Goal: Information Seeking & Learning: Understand process/instructions

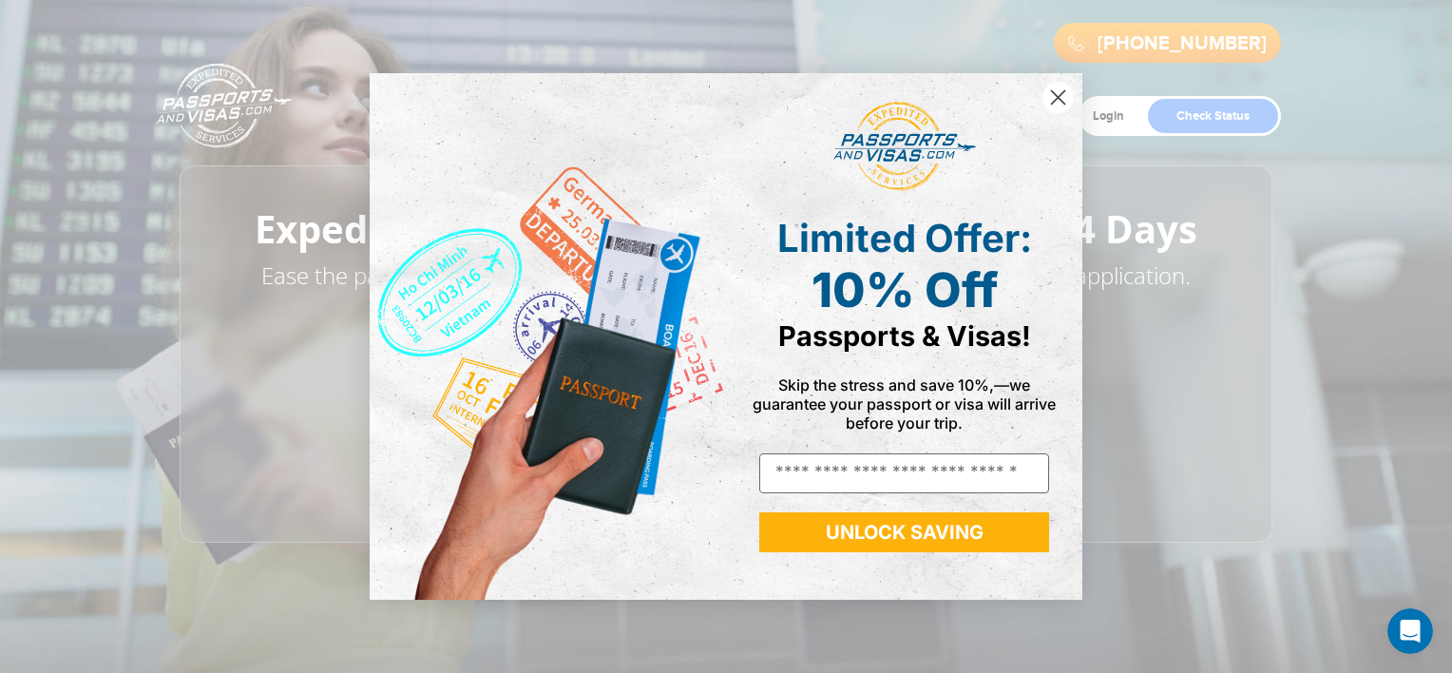
click at [1064, 94] on circle "Close dialog" at bounding box center [1057, 97] width 31 height 31
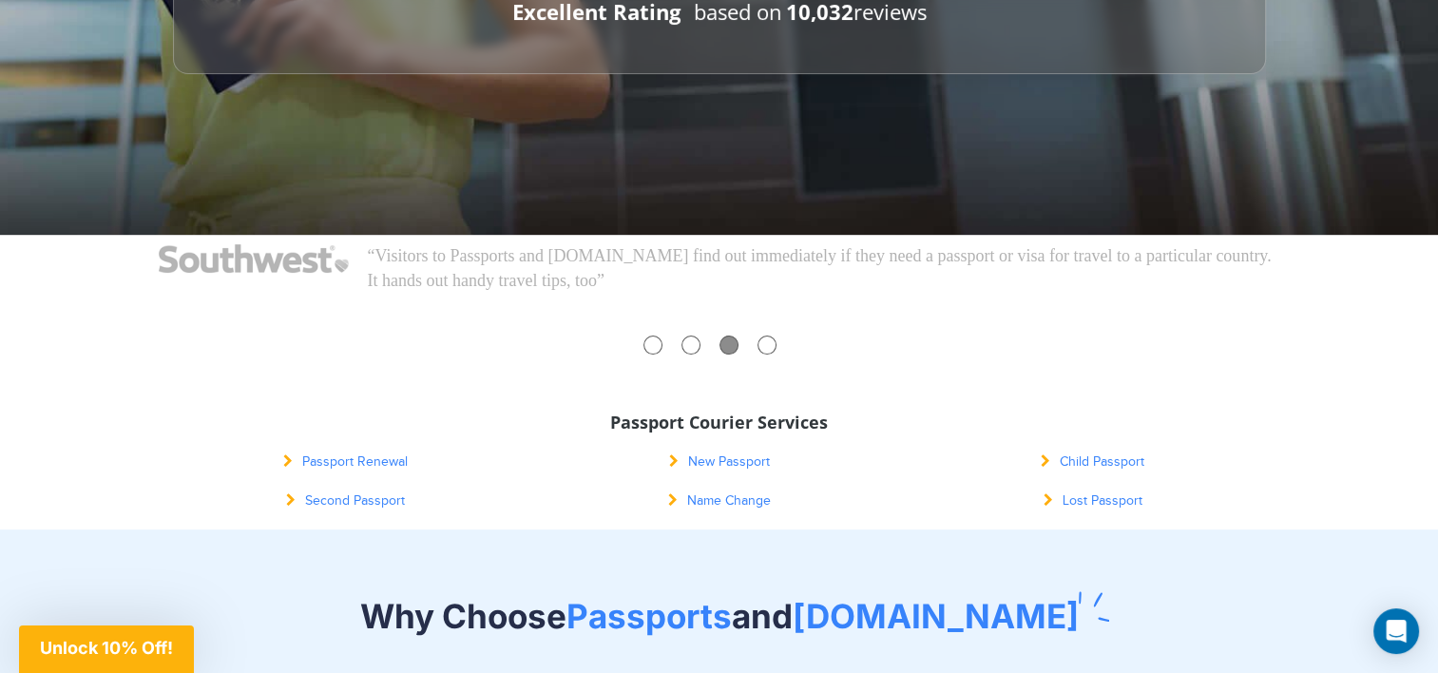
scroll to position [474, 0]
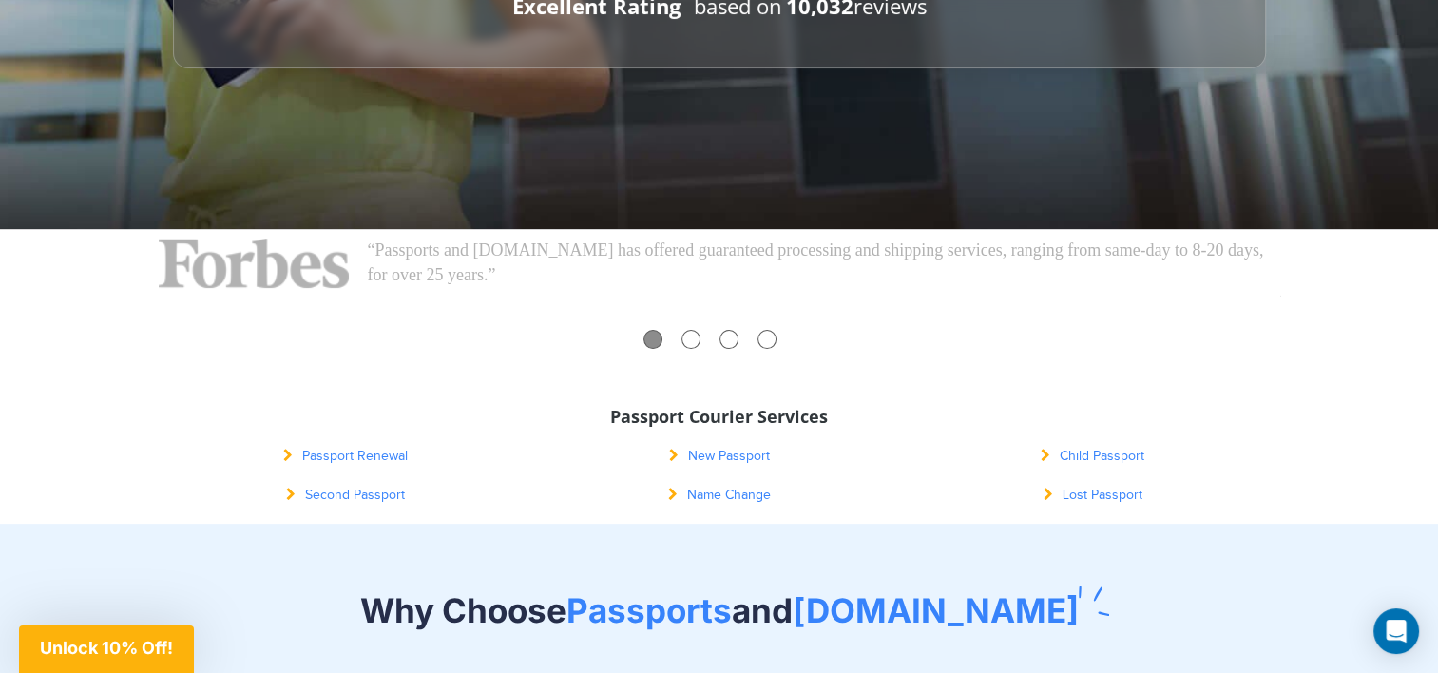
click at [369, 456] on link "Passport Renewal" at bounding box center [345, 455] width 124 height 15
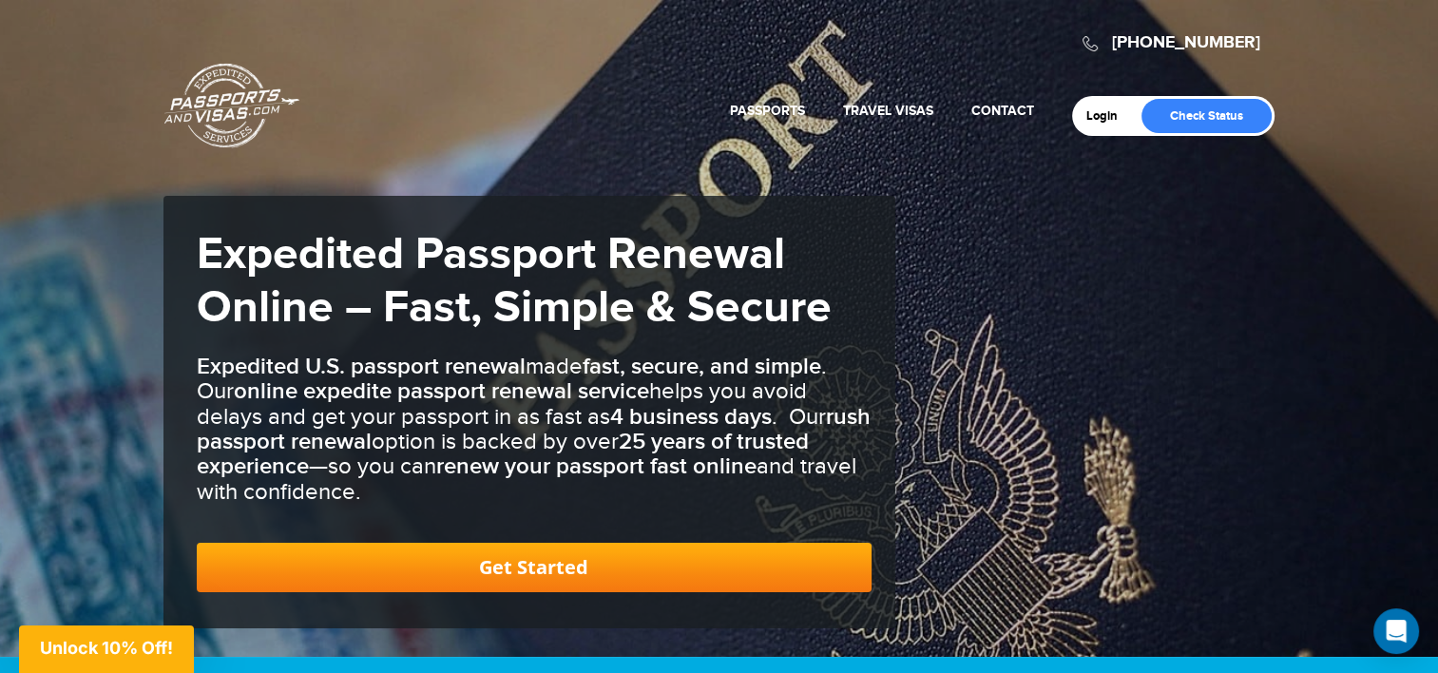
click at [564, 578] on link "Get Started" at bounding box center [534, 567] width 675 height 49
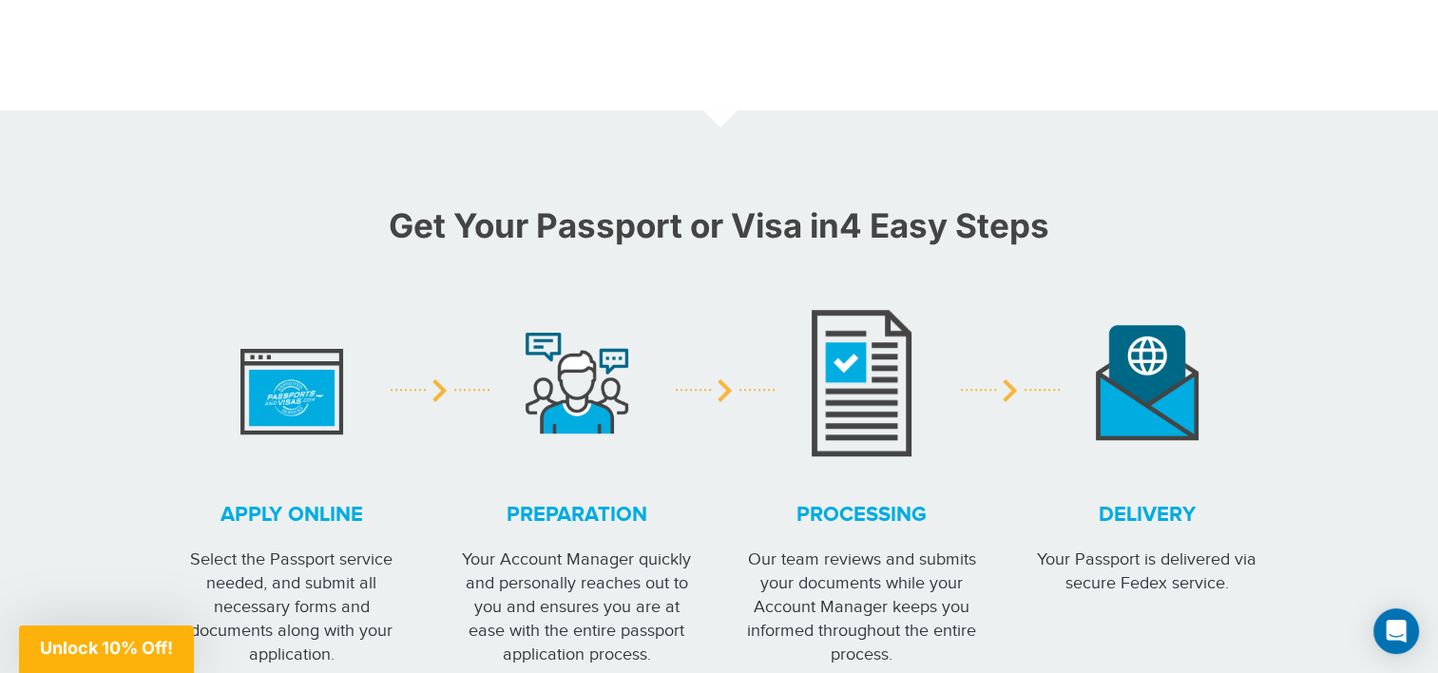
scroll to position [1324, 0]
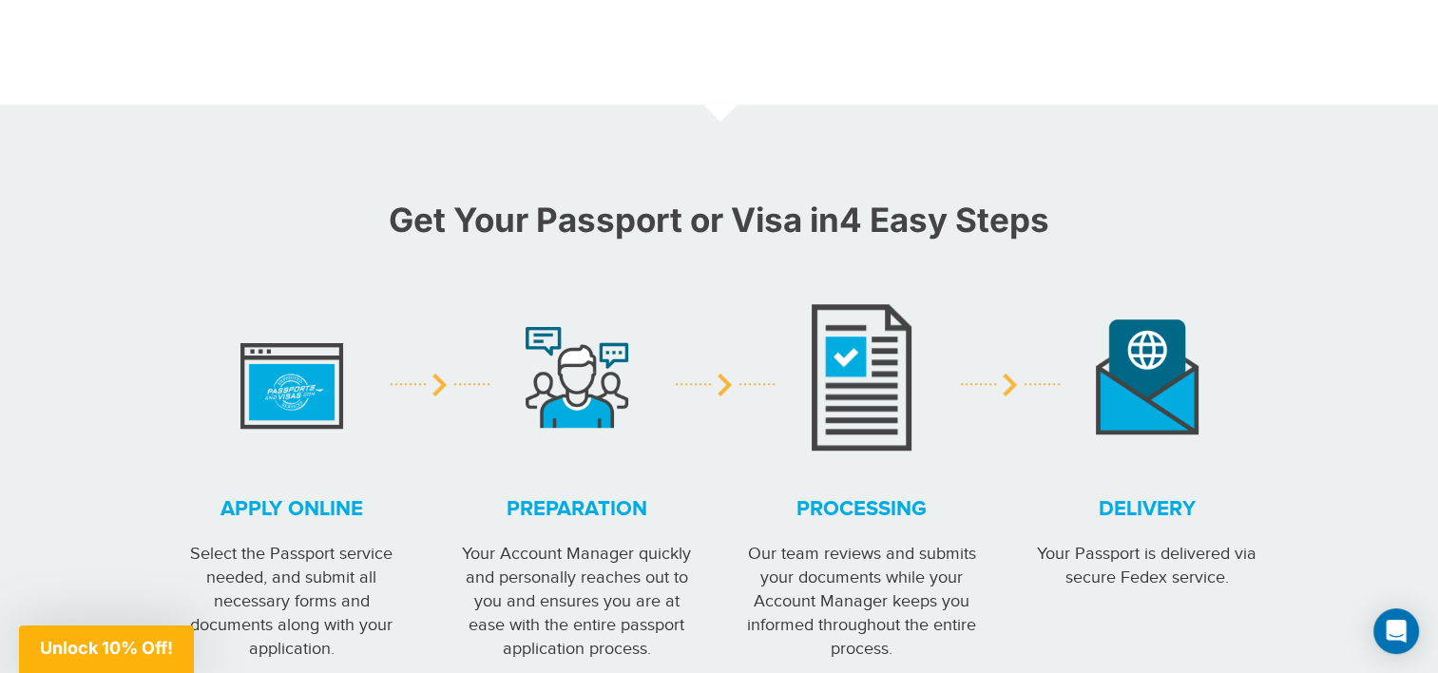
click at [307, 511] on strong "Apply online" at bounding box center [292, 508] width 238 height 29
click at [285, 392] on img at bounding box center [291, 376] width 103 height 105
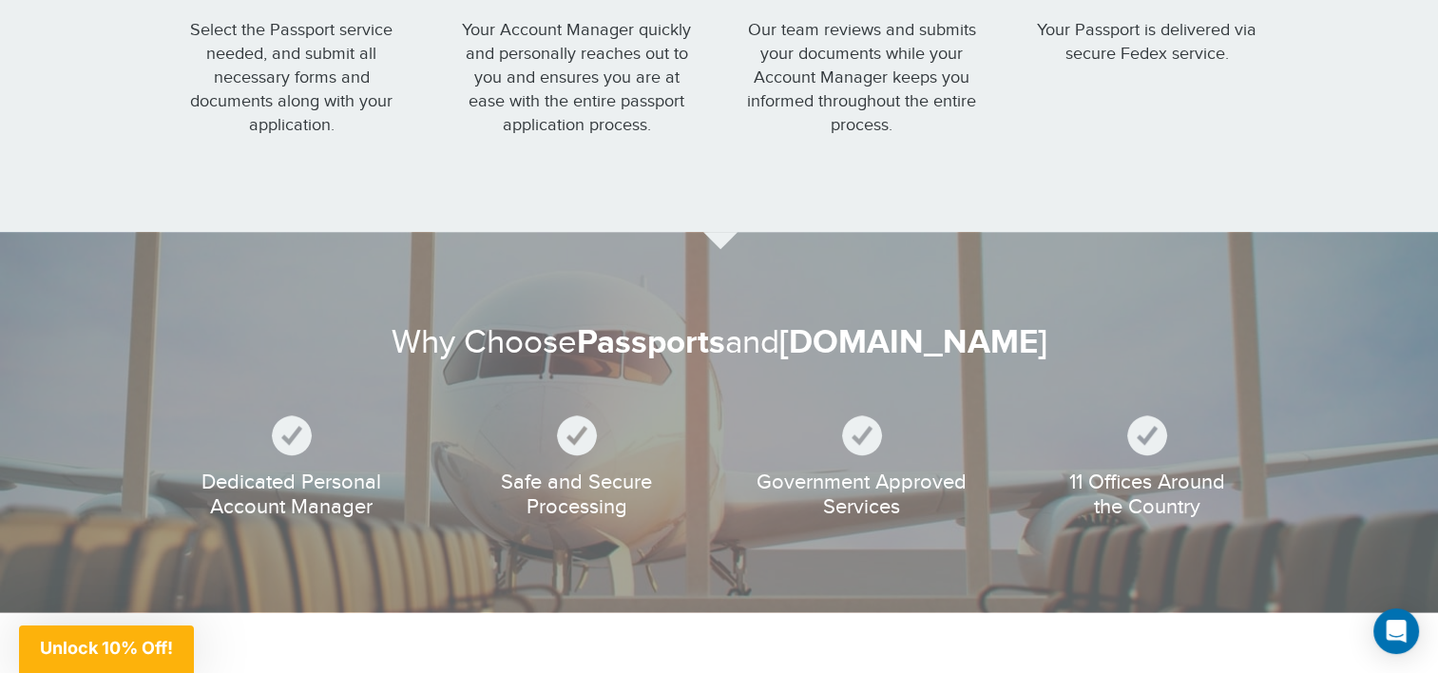
scroll to position [1853, 0]
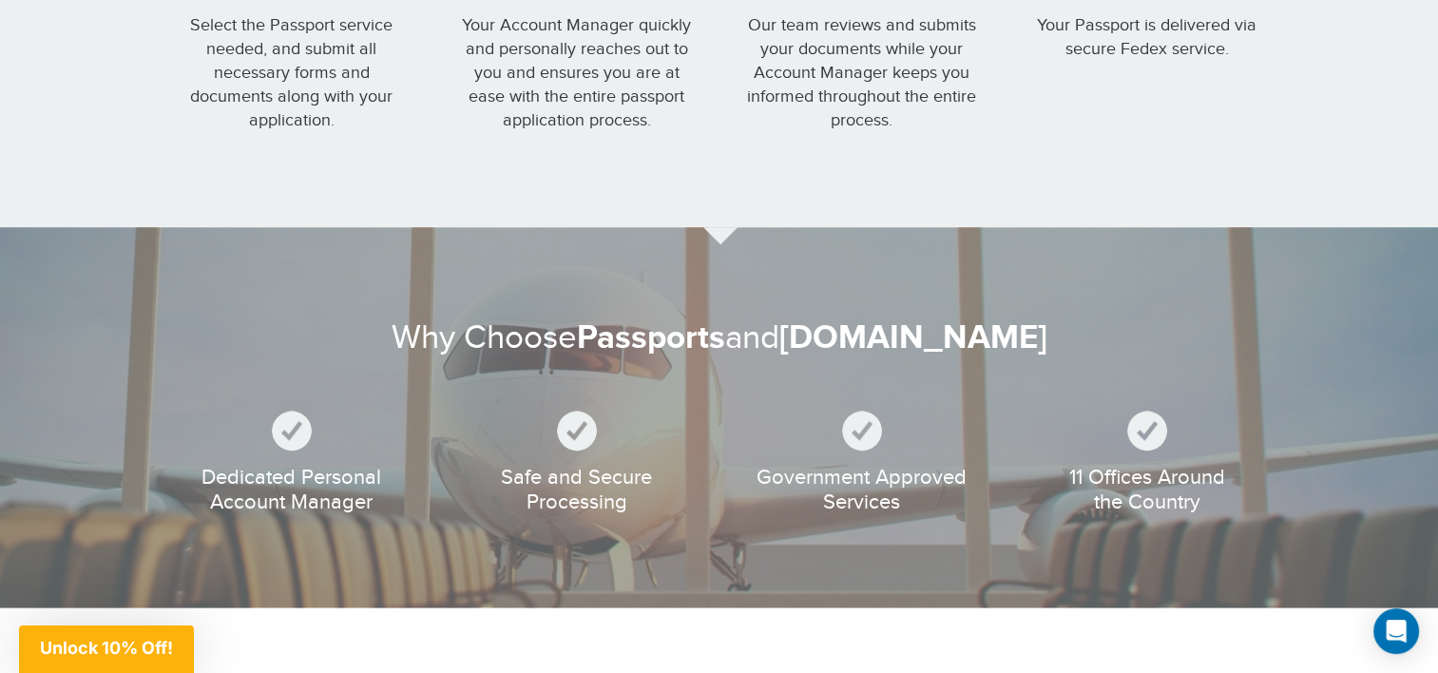
click at [1142, 479] on div "11 Offices Around the Country" at bounding box center [1147, 462] width 257 height 104
click at [1134, 486] on div "11 Offices Around the Country" at bounding box center [1147, 462] width 257 height 104
click at [1146, 492] on div "11 Offices Around the Country" at bounding box center [1147, 462] width 257 height 104
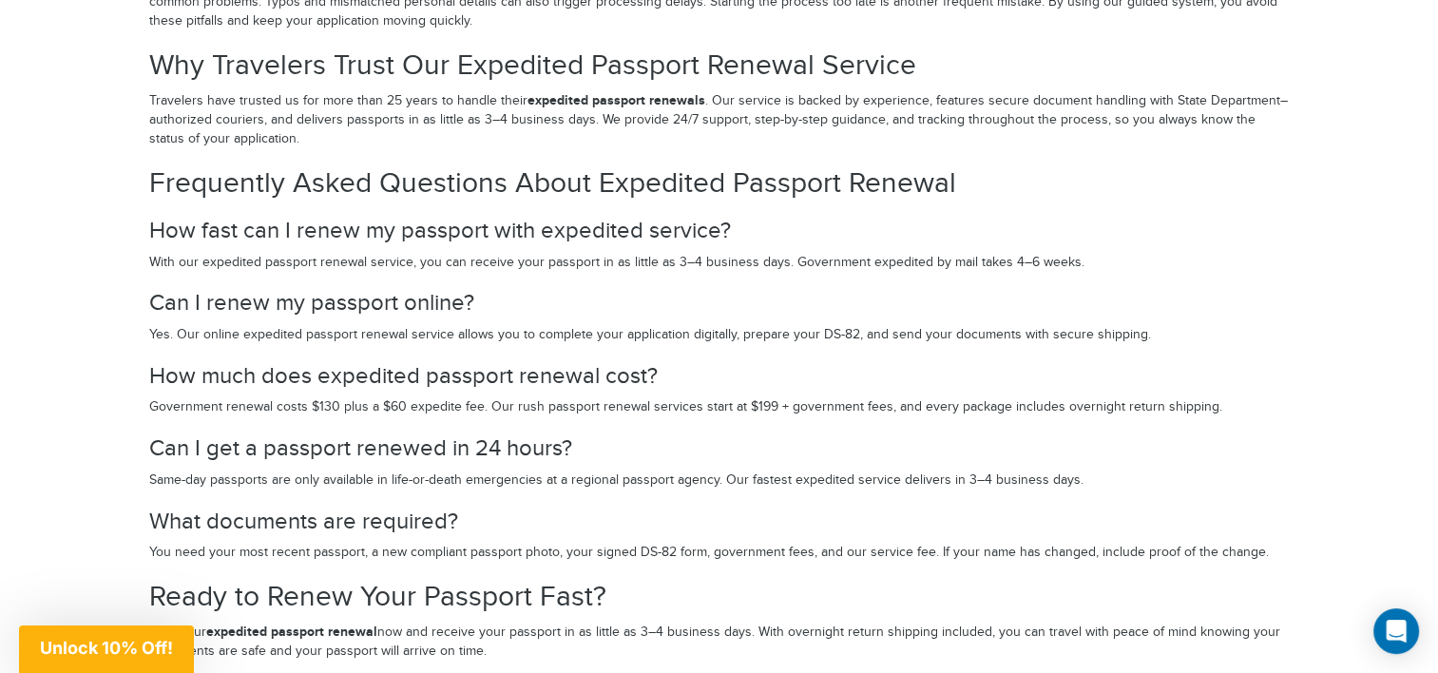
scroll to position [3753, 0]
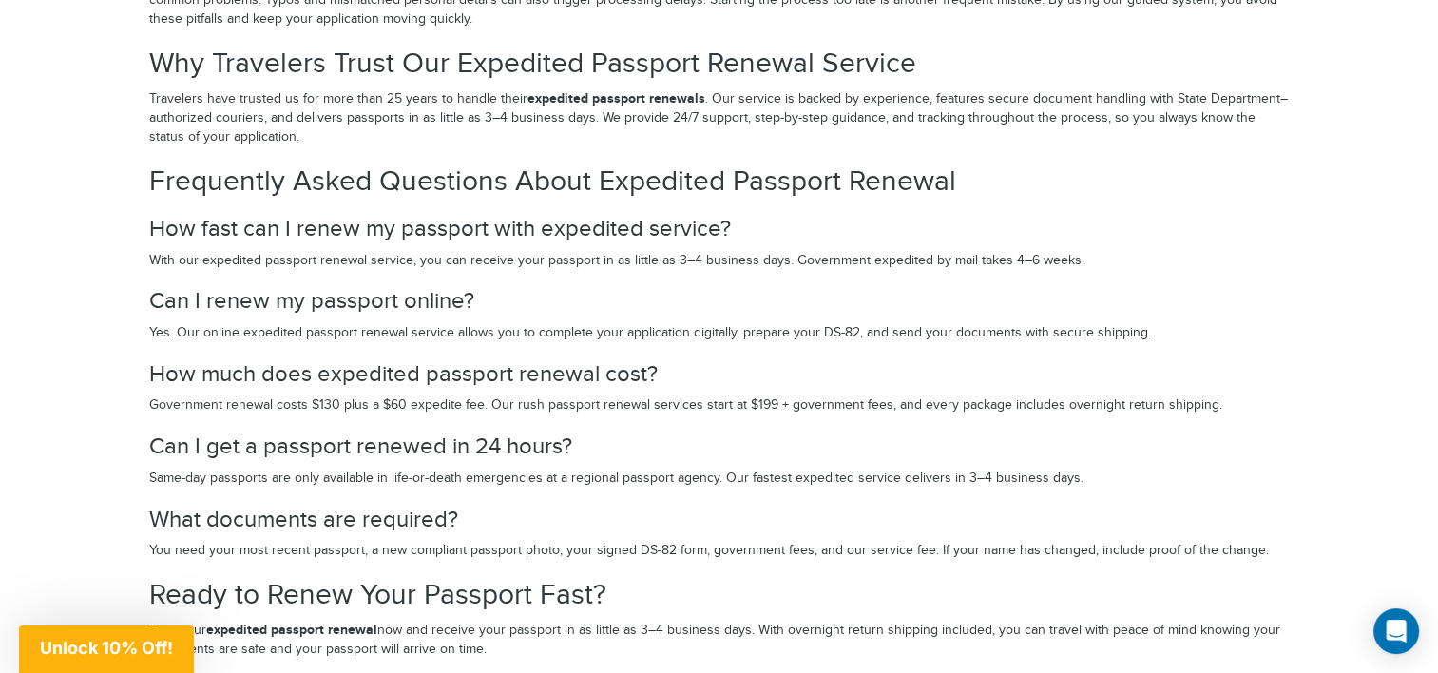
click at [394, 295] on h3 "Can I renew my passport online?" at bounding box center [719, 301] width 1140 height 25
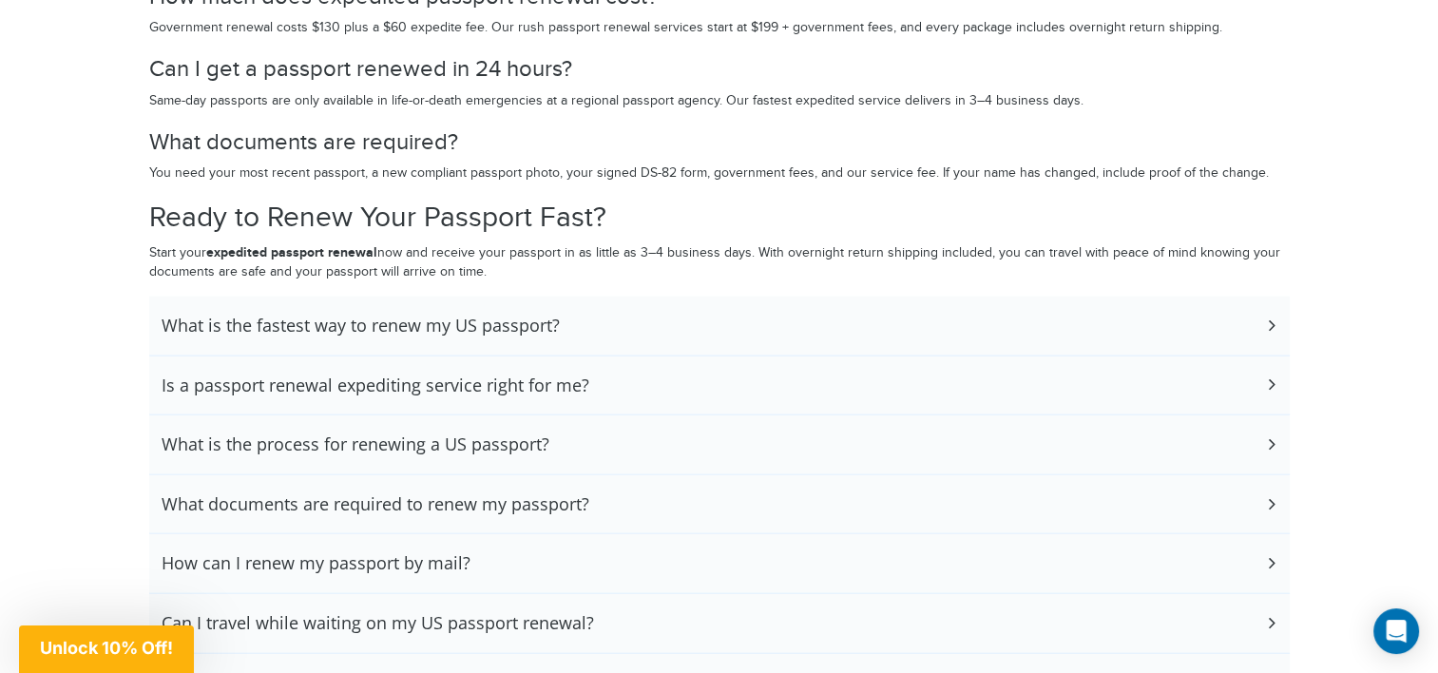
scroll to position [4131, 0]
click at [364, 433] on h3 "What is the process for renewing a US passport?" at bounding box center [356, 443] width 388 height 21
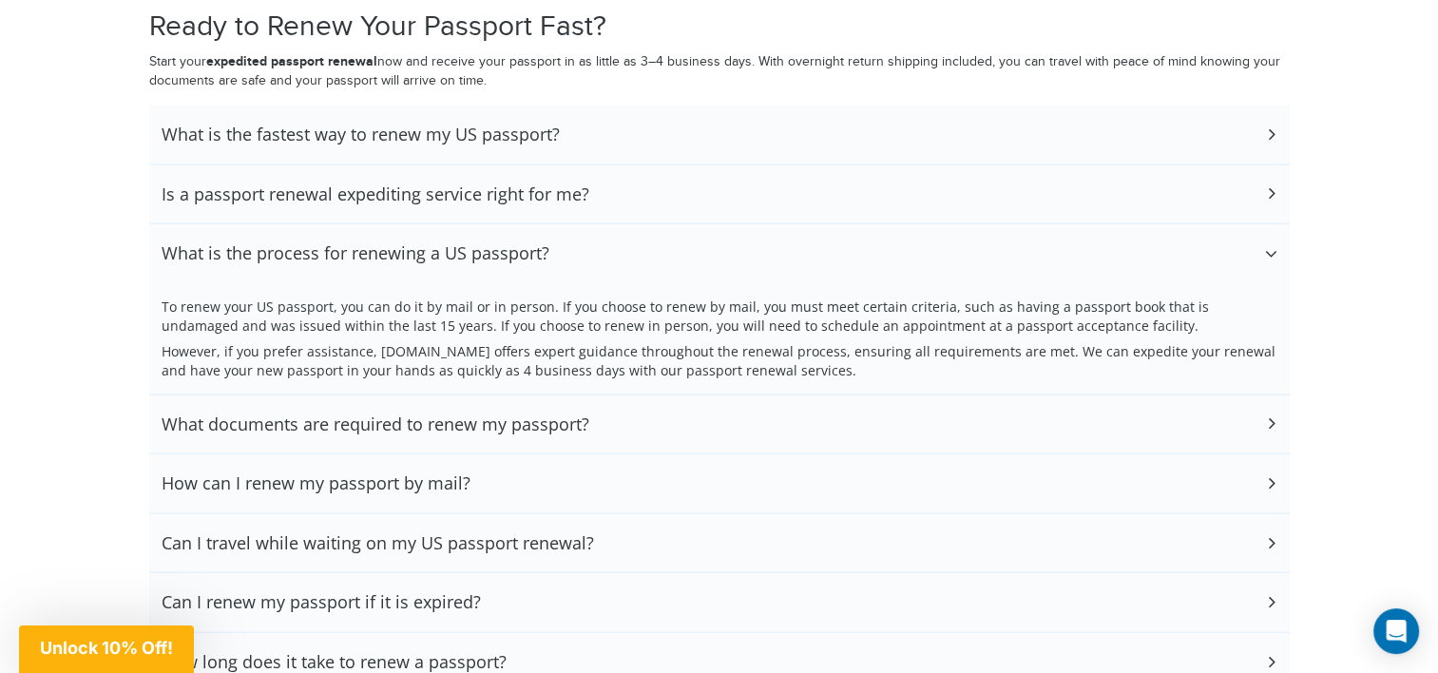
scroll to position [4324, 0]
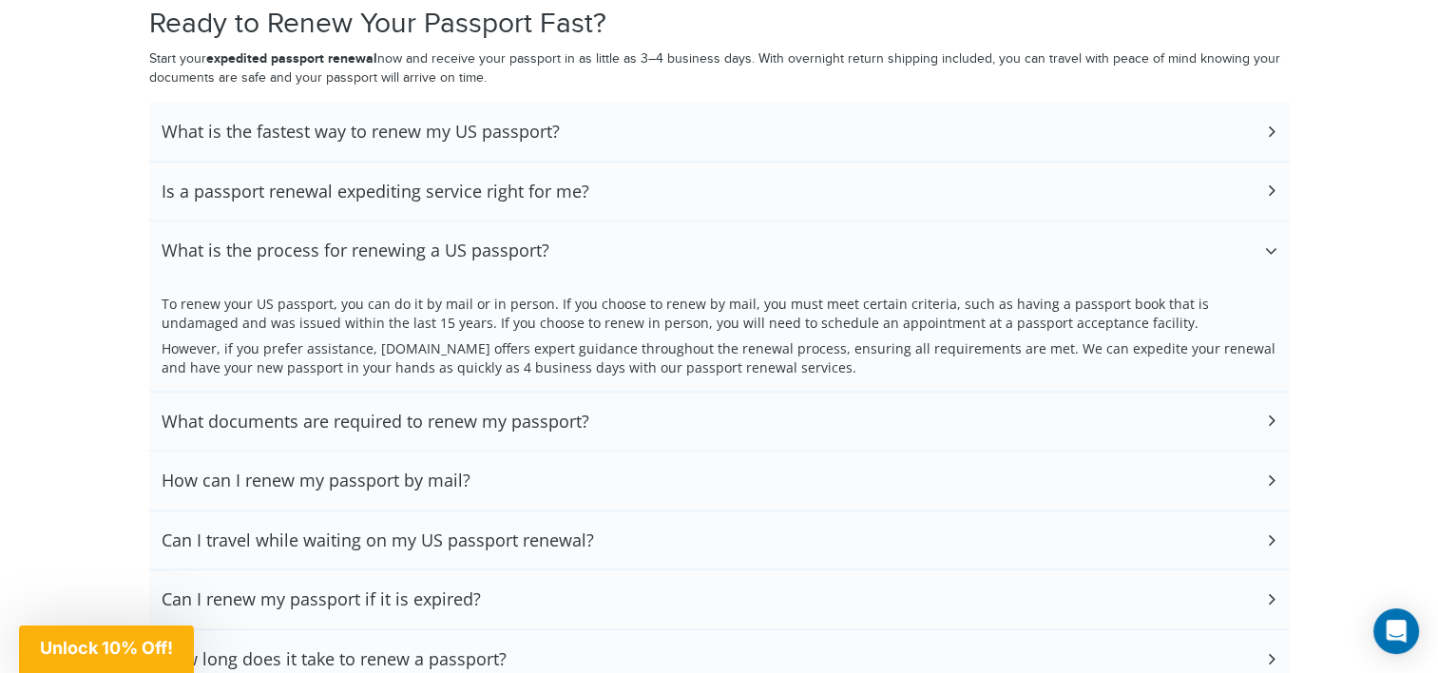
click at [436, 411] on h3 "What documents are required to renew my passport?" at bounding box center [376, 421] width 428 height 21
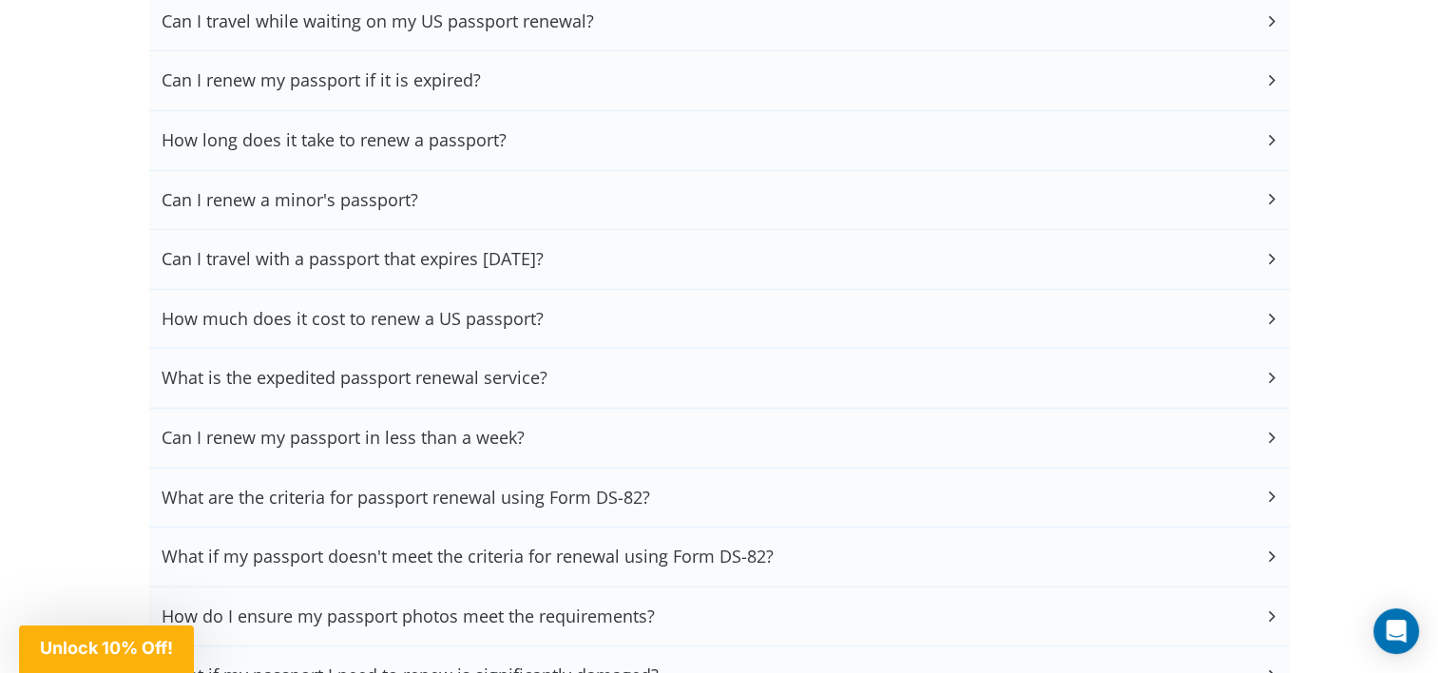
scroll to position [5004, 0]
click at [403, 485] on h3 "What are the criteria for passport renewal using Form DS-82?" at bounding box center [406, 495] width 488 height 21
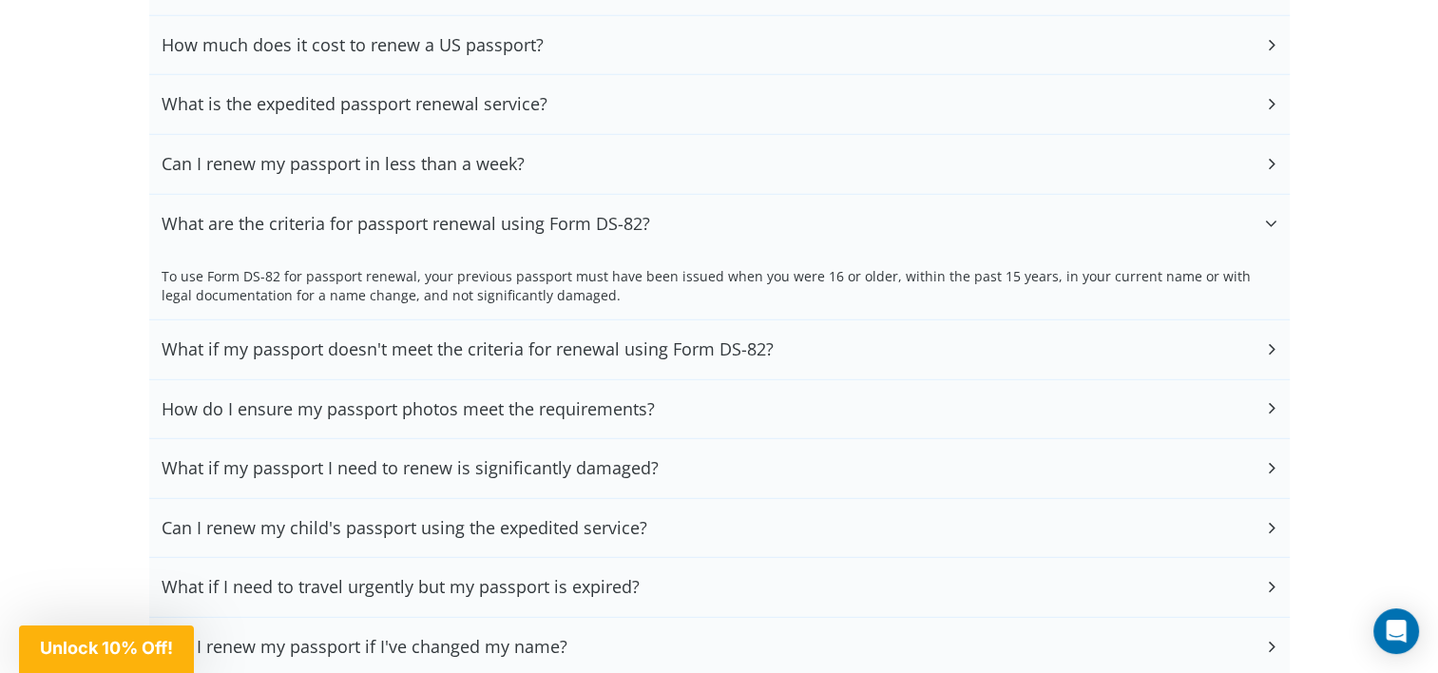
scroll to position [5278, 0]
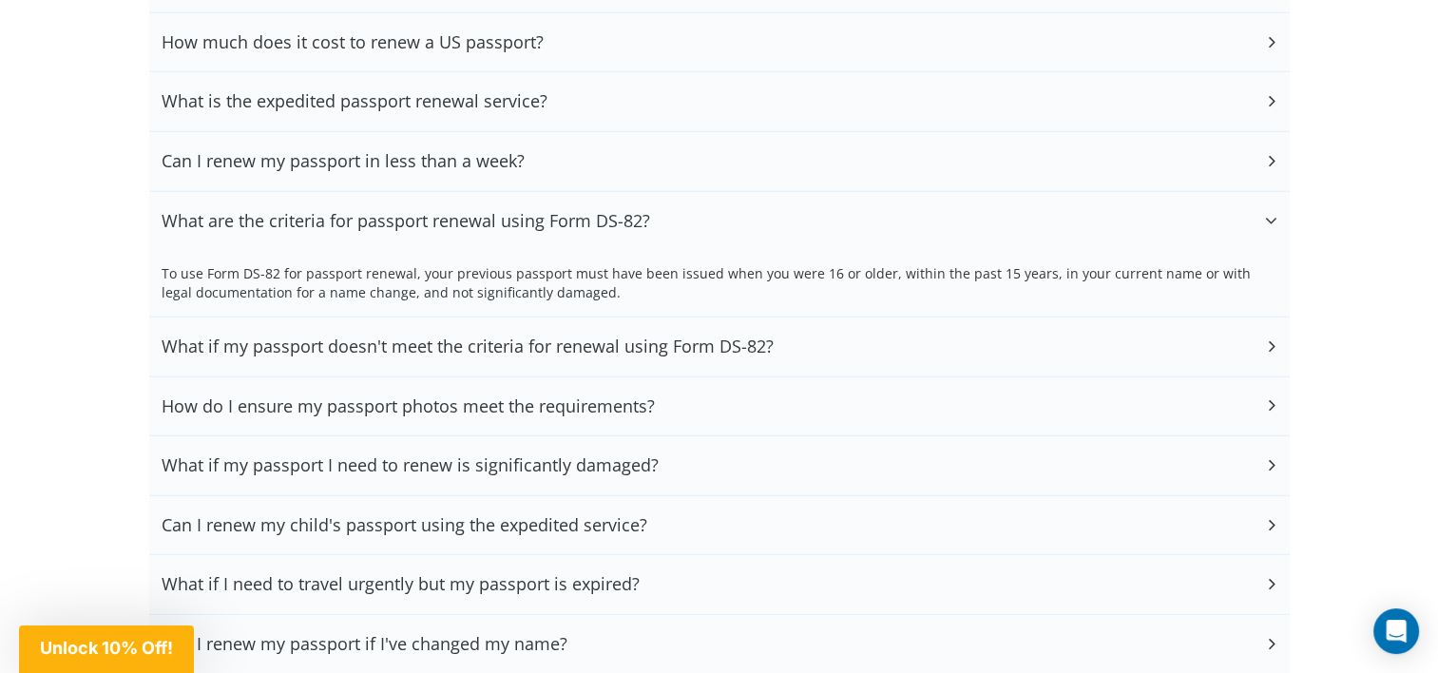
click at [511, 396] on h3 "How do I ensure my passport photos meet the requirements?" at bounding box center [408, 406] width 493 height 21
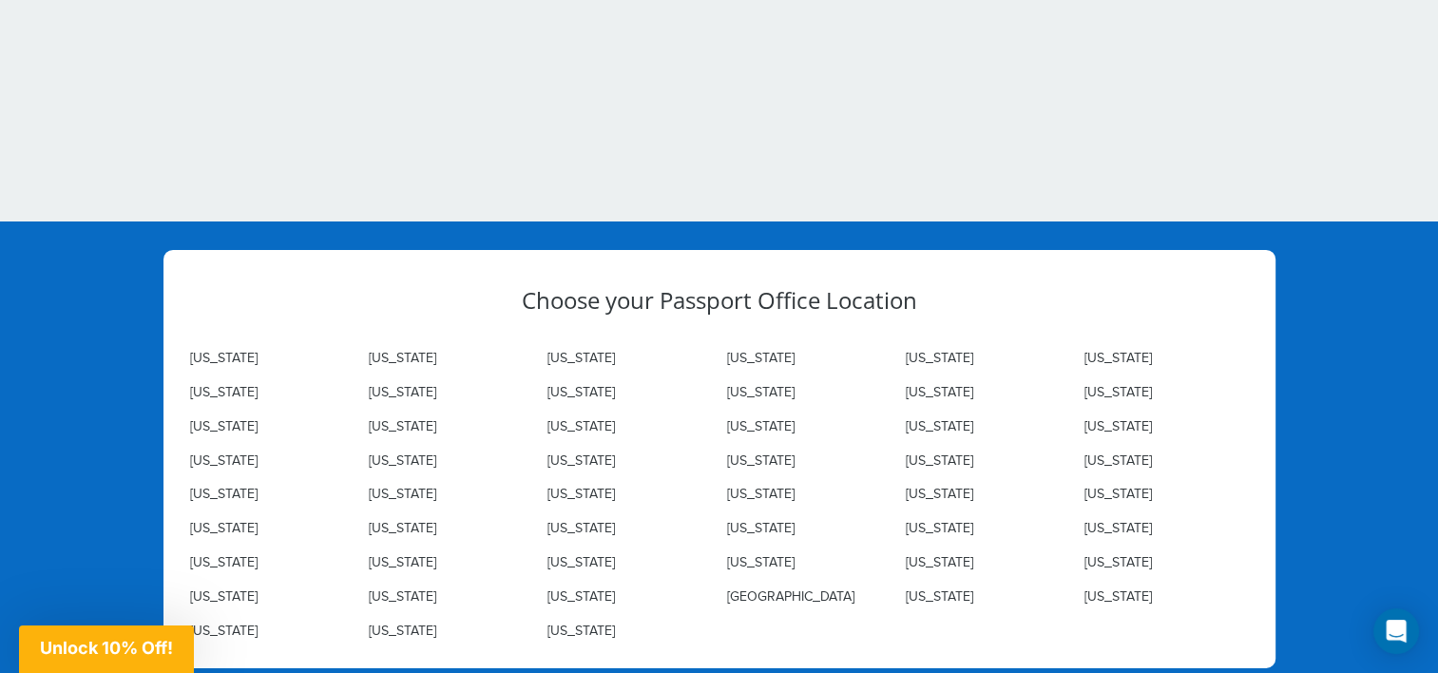
scroll to position [6519, 0]
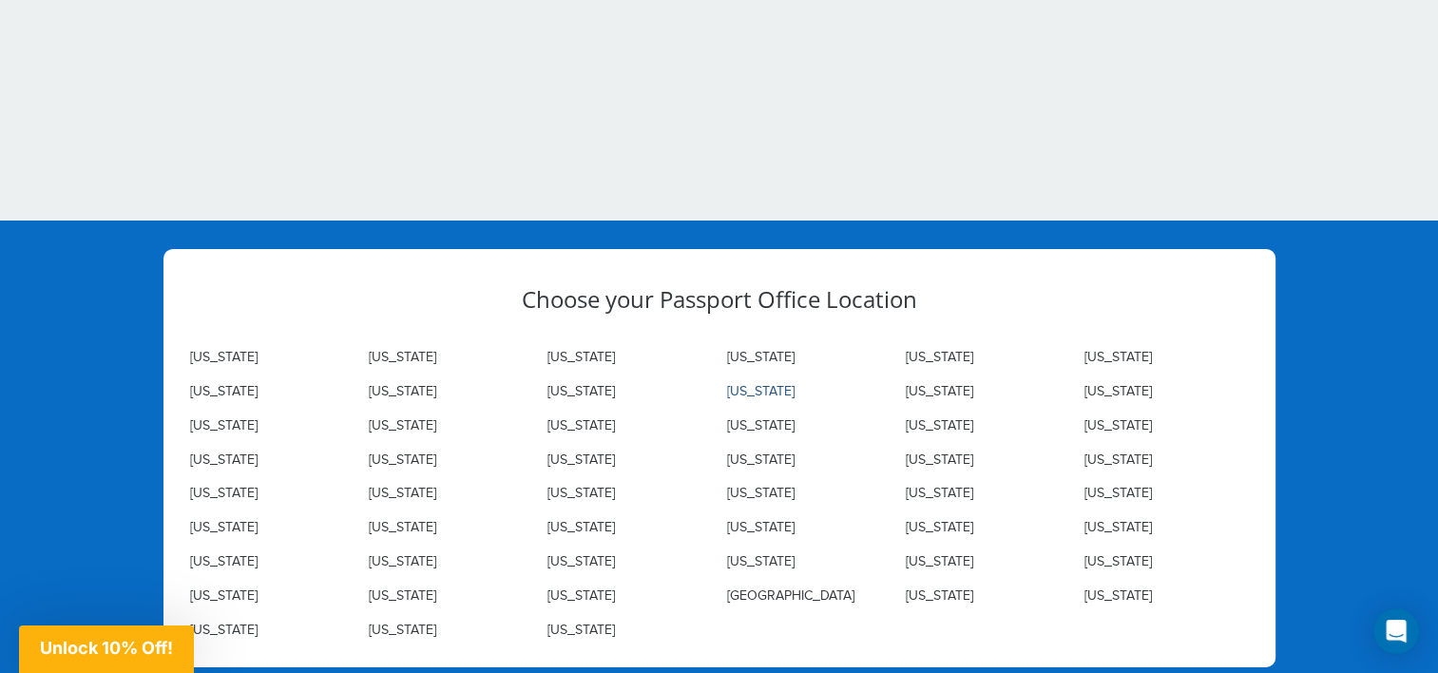
click at [749, 384] on link "[US_STATE]" at bounding box center [759, 391] width 67 height 15
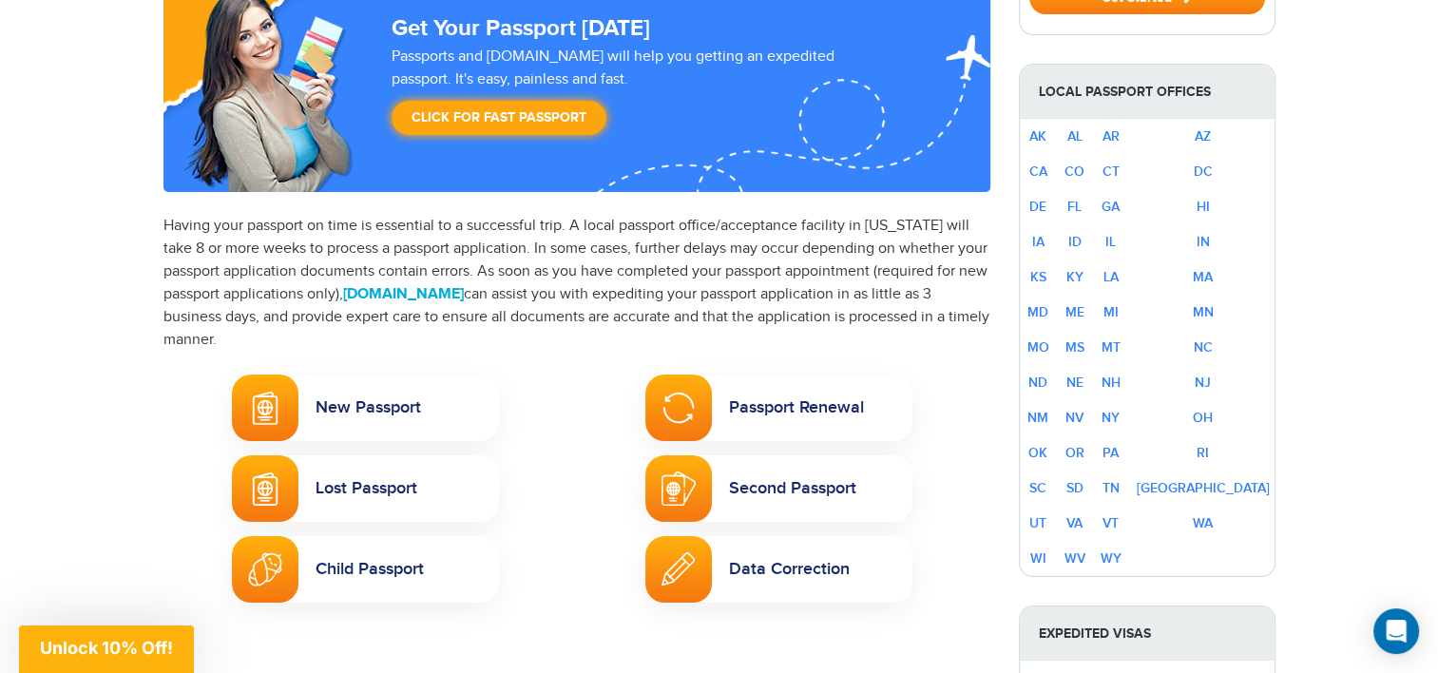
scroll to position [288, 0]
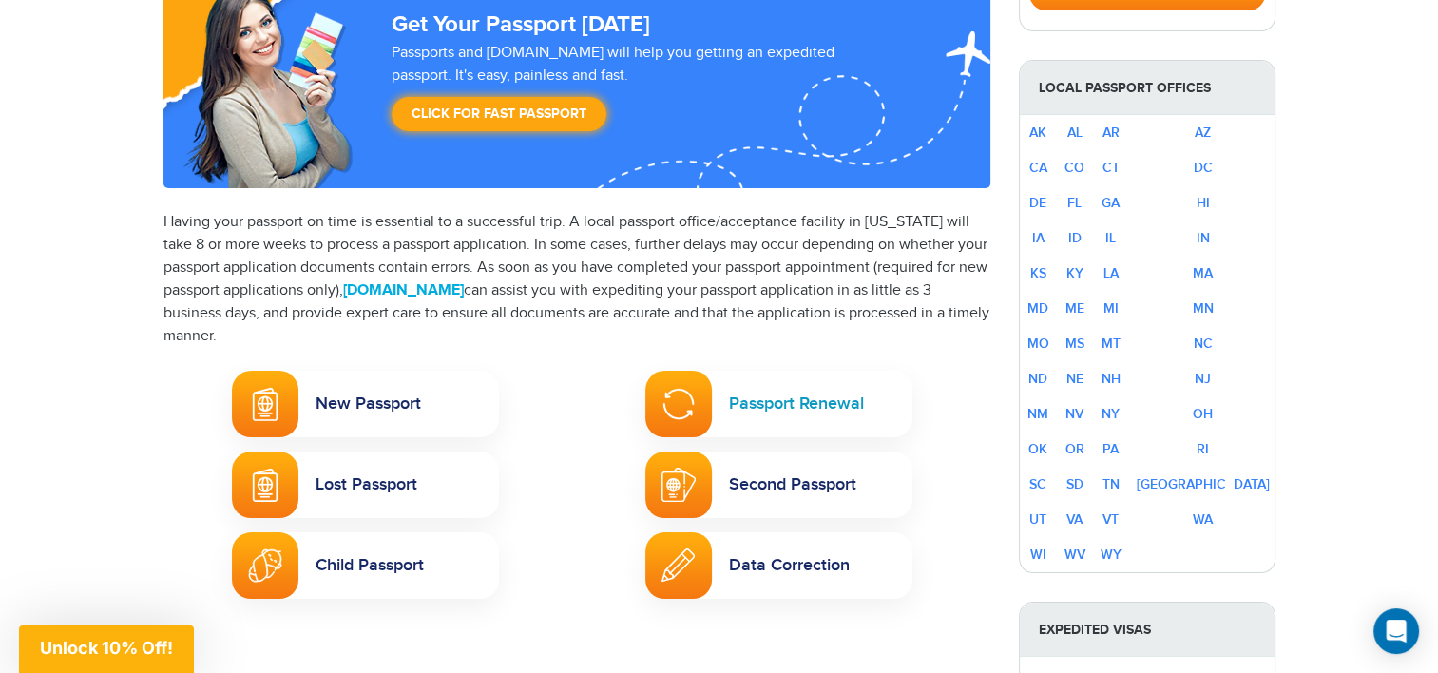
click at [774, 419] on link "Passport Renewal" at bounding box center [778, 404] width 267 height 67
